Goal: Entertainment & Leisure: Consume media (video, audio)

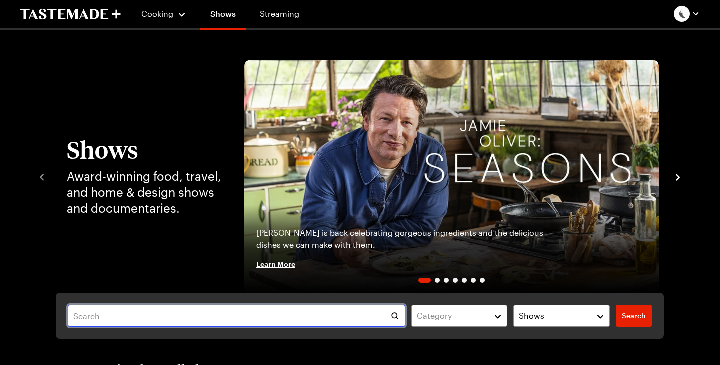
click at [227, 316] on input "text" at bounding box center [237, 316] width 338 height 22
type input "road trip"
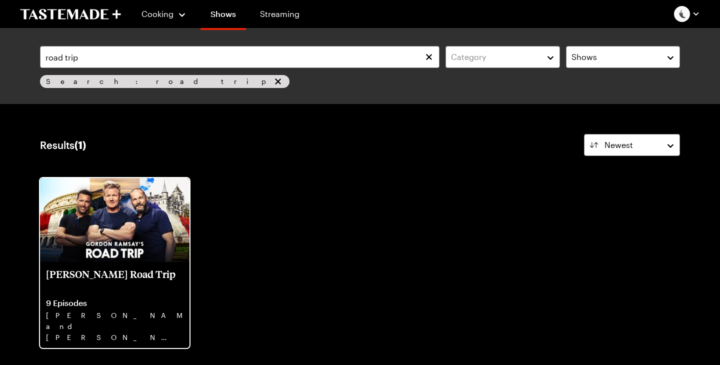
click at [103, 220] on img at bounding box center [115, 220] width 150 height 84
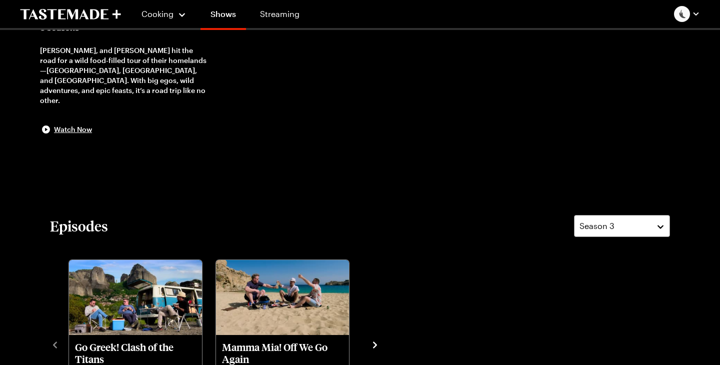
scroll to position [169, 0]
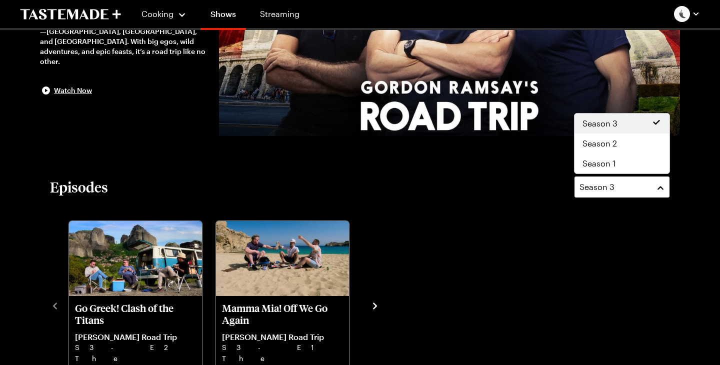
click at [611, 193] on span "Season 3" at bounding box center [597, 187] width 35 height 12
click at [600, 150] on div "Season 2" at bounding box center [622, 144] width 95 height 20
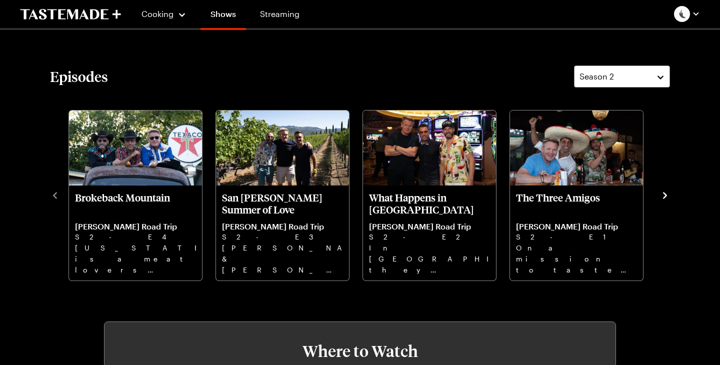
scroll to position [277, 0]
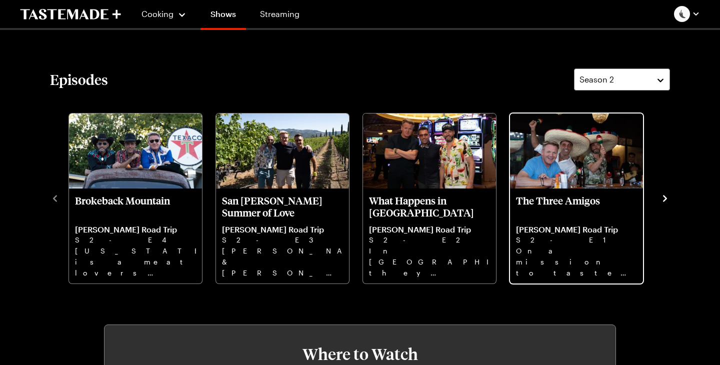
click at [569, 160] on img "The Three Amigos" at bounding box center [576, 151] width 133 height 75
